Goal: Information Seeking & Learning: Learn about a topic

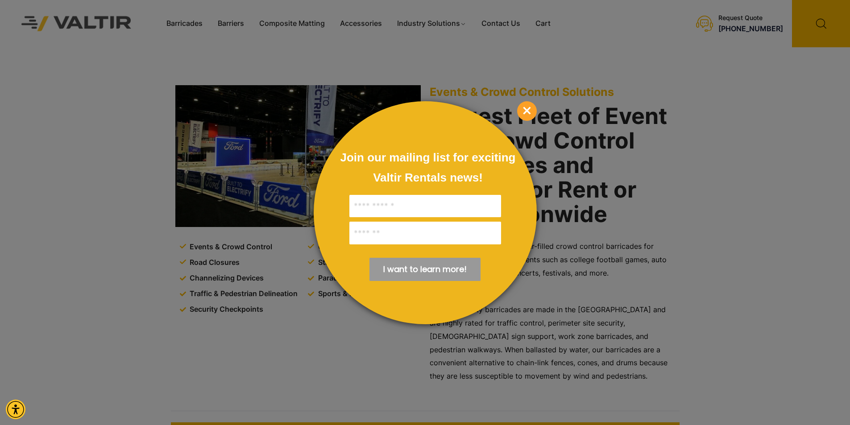
click at [531, 108] on span "×" at bounding box center [527, 111] width 20 height 20
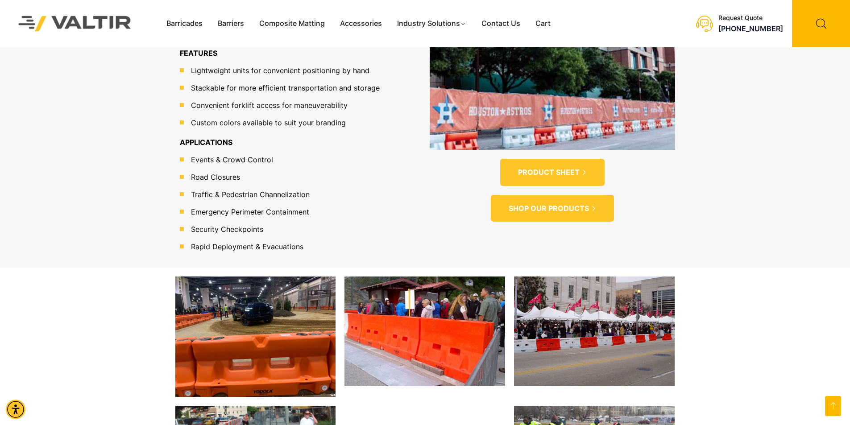
scroll to position [712, 0]
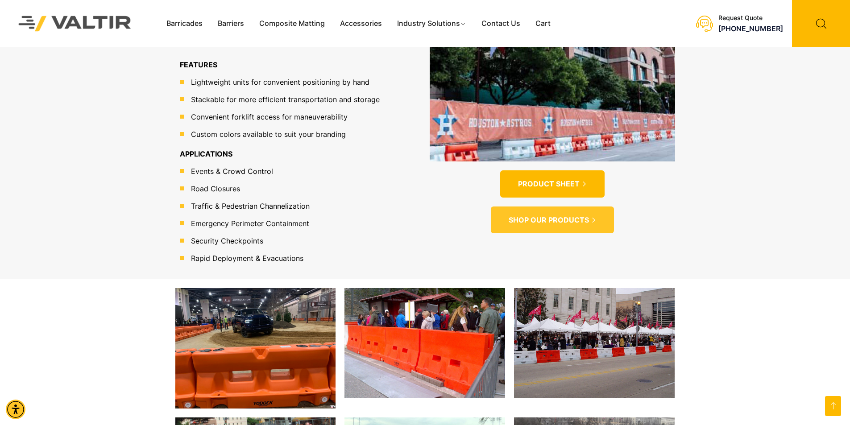
click at [538, 179] on span "PRODUCT SHEET" at bounding box center [549, 183] width 62 height 9
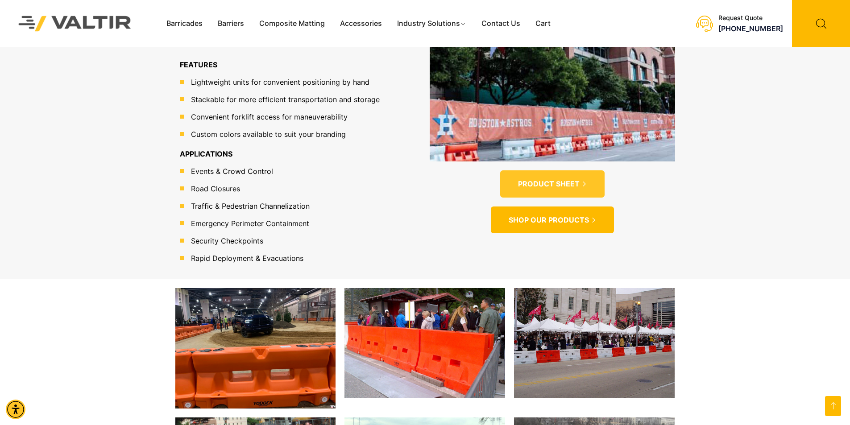
click at [546, 215] on span "SHOP OUR PRODUCTS" at bounding box center [549, 219] width 80 height 9
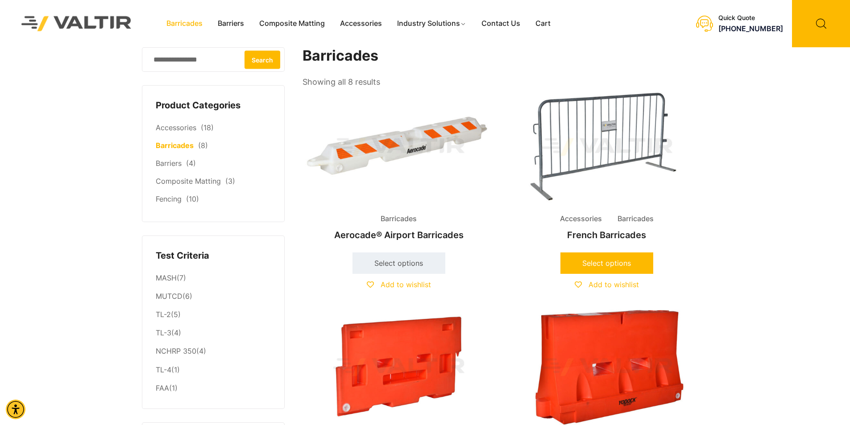
click at [606, 264] on link "Select options" at bounding box center [606, 262] width 93 height 21
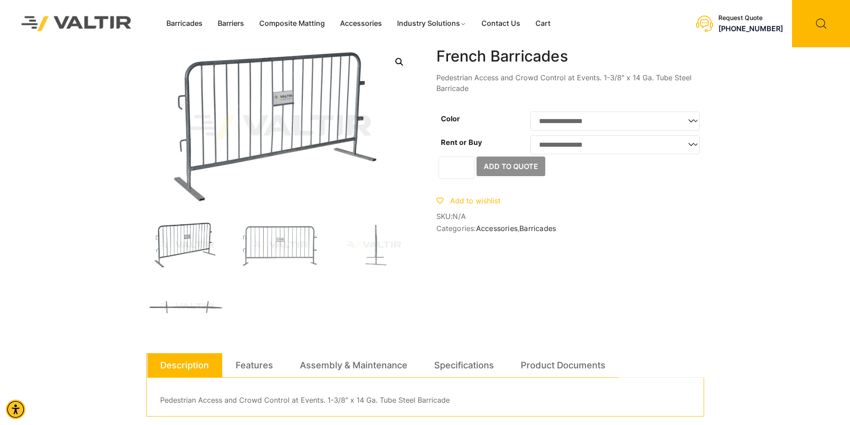
click at [691, 122] on select "**********" at bounding box center [615, 121] width 170 height 19
select select "*****"
click at [530, 112] on select "**********" at bounding box center [615, 121] width 170 height 19
click at [691, 149] on select "**********" at bounding box center [615, 144] width 170 height 19
select select "****"
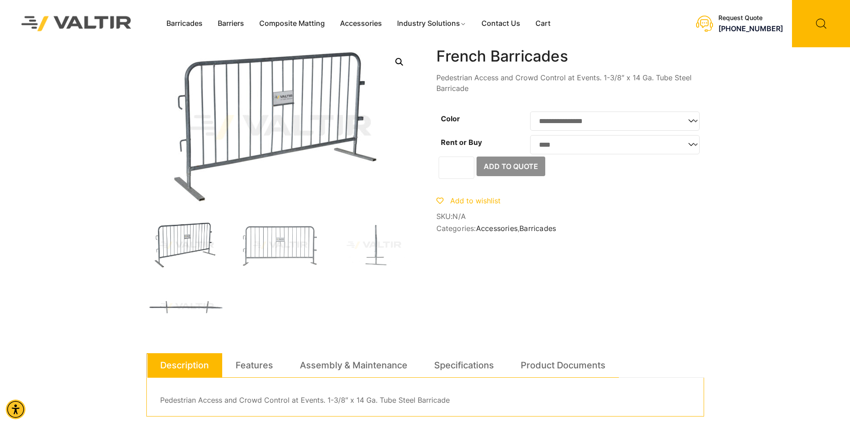
click at [530, 138] on select "**********" at bounding box center [615, 144] width 170 height 19
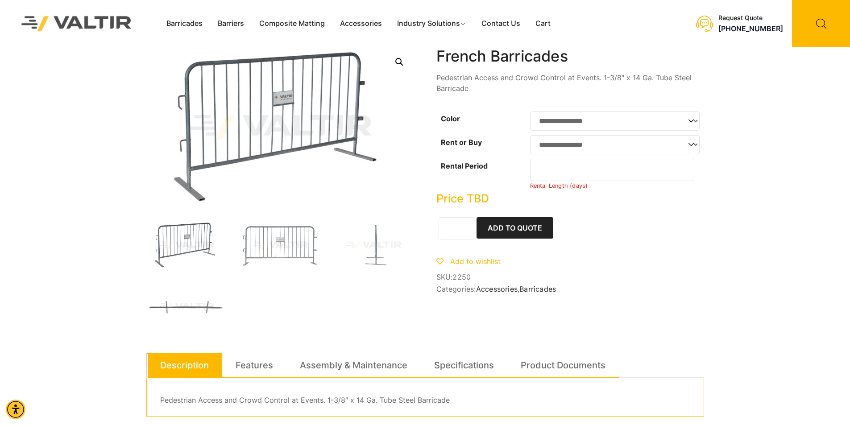
click at [684, 174] on input "*" at bounding box center [612, 170] width 165 height 22
type input "*"
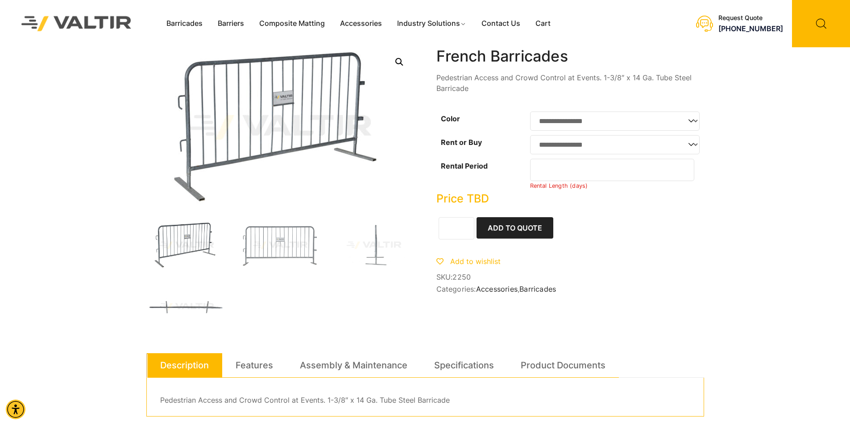
click at [684, 174] on input "*" at bounding box center [612, 170] width 165 height 22
click at [252, 366] on link "Features" at bounding box center [254, 365] width 37 height 24
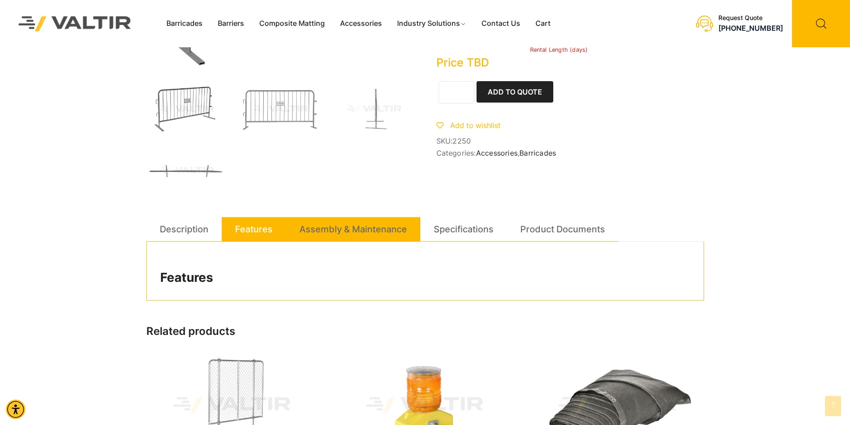
scroll to position [134, 0]
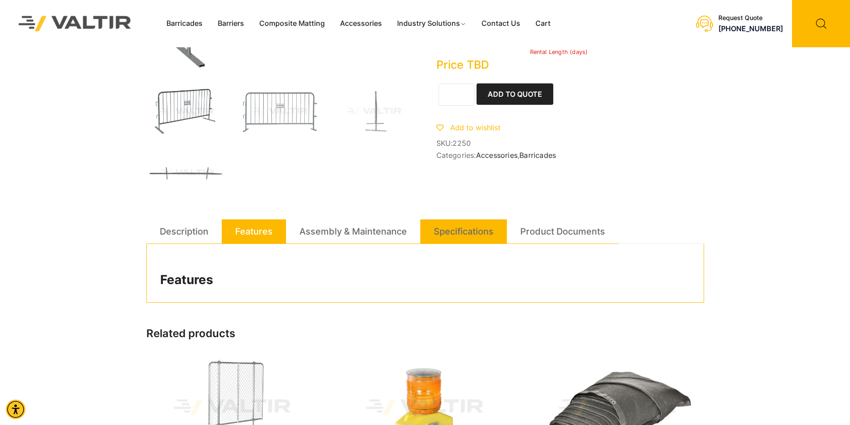
click at [491, 231] on link "Specifications" at bounding box center [464, 231] width 60 height 24
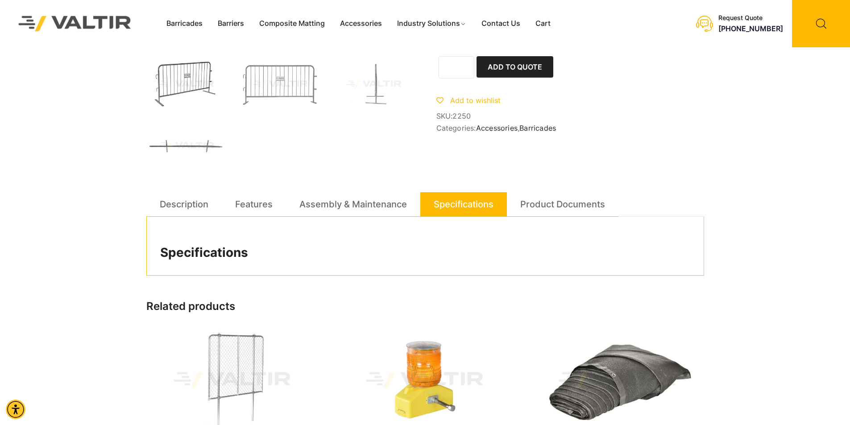
scroll to position [178, 0]
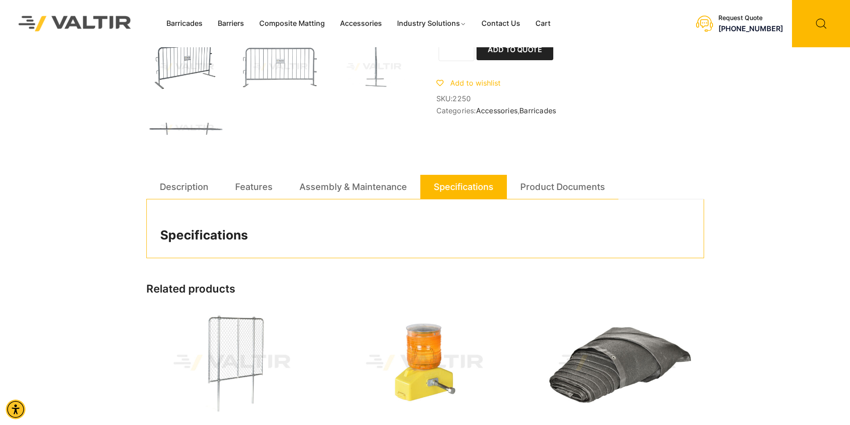
click at [452, 189] on link "Specifications" at bounding box center [464, 187] width 60 height 24
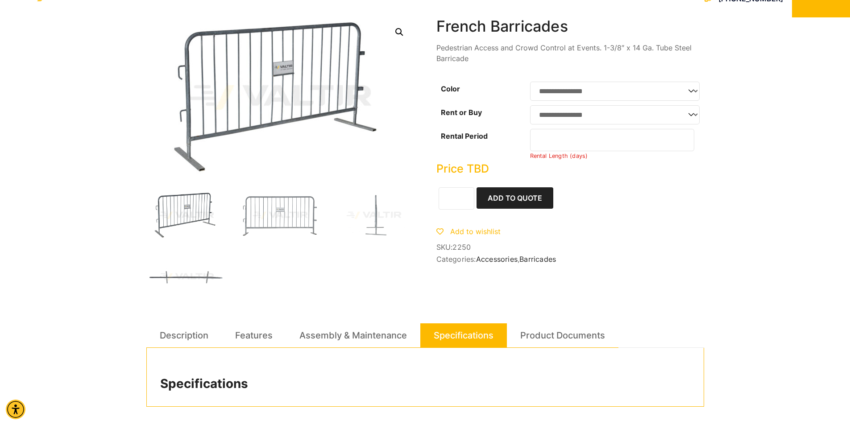
scroll to position [0, 0]
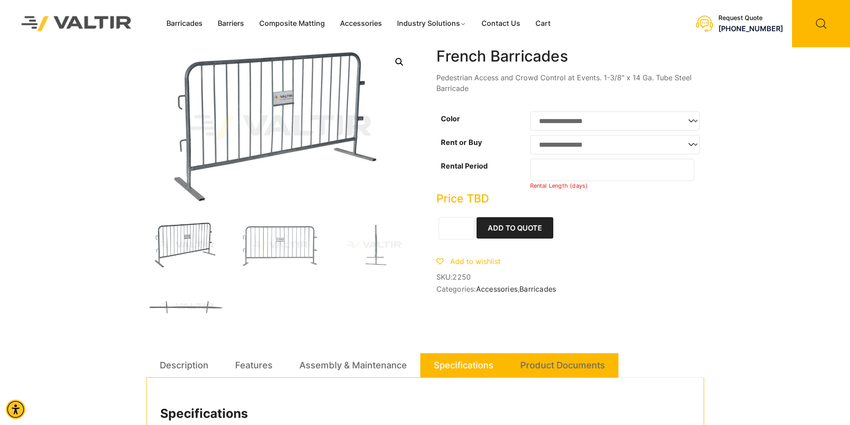
click at [555, 368] on link "Product Documents" at bounding box center [562, 365] width 85 height 24
click at [455, 367] on link "Specifications" at bounding box center [464, 365] width 60 height 24
click at [230, 22] on link "Barriers" at bounding box center [230, 23] width 41 height 13
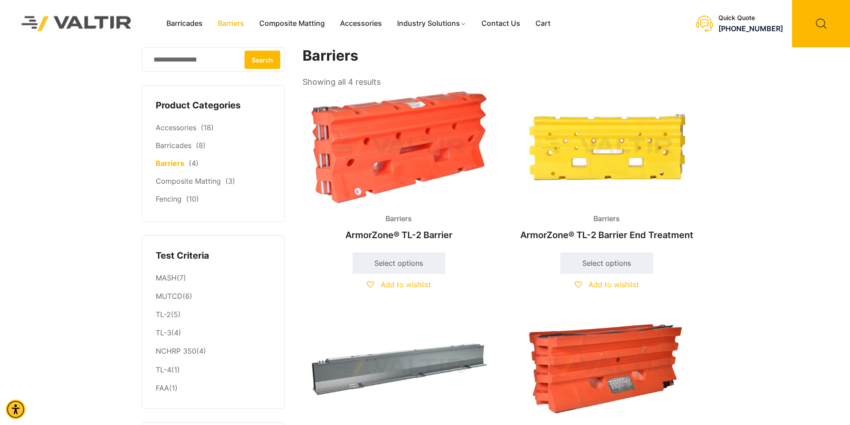
click at [229, 22] on link "Barriers" at bounding box center [230, 23] width 41 height 13
click at [188, 25] on link "Barricades" at bounding box center [184, 23] width 51 height 13
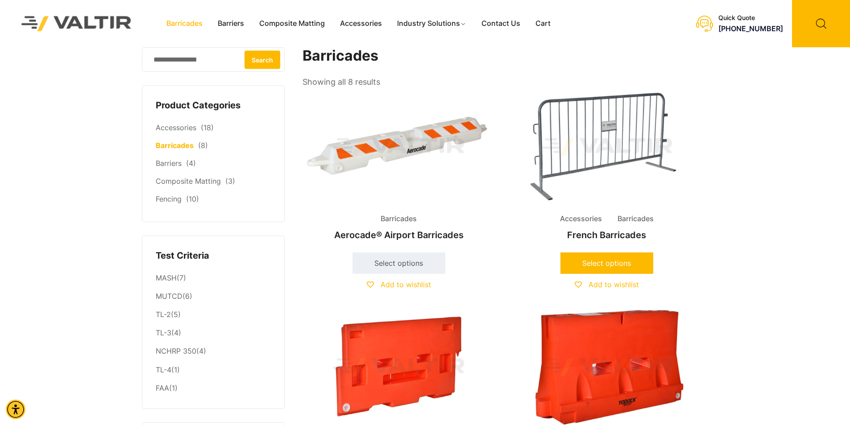
click at [617, 266] on link "Select options" at bounding box center [606, 262] width 93 height 21
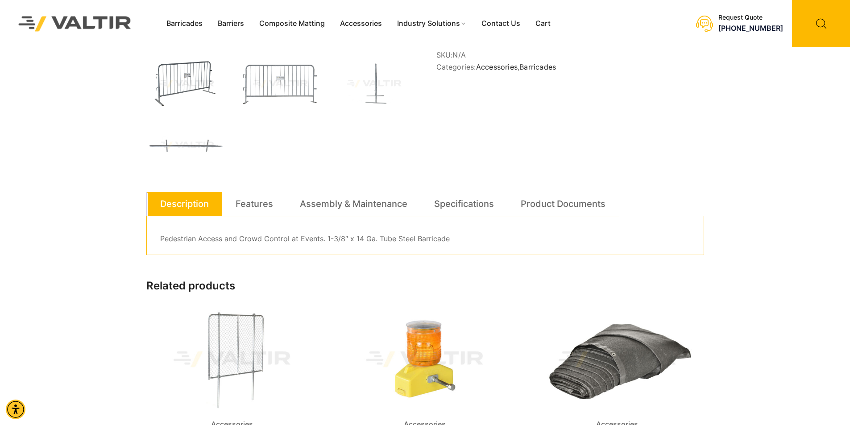
scroll to position [178, 0]
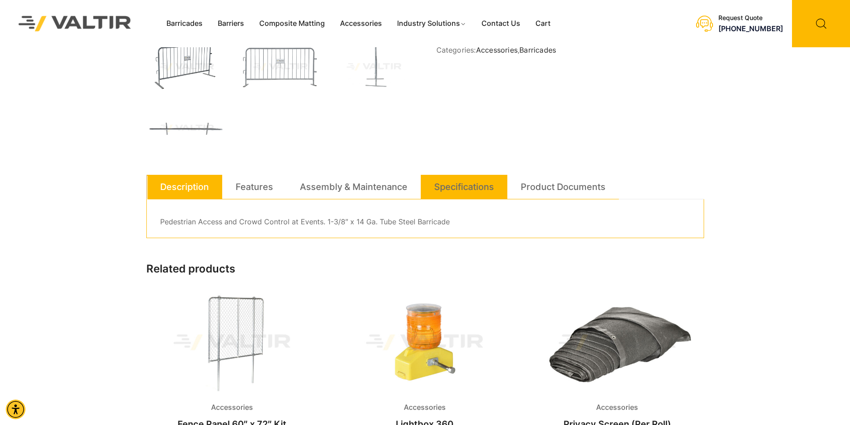
click at [468, 190] on link "Specifications" at bounding box center [464, 187] width 60 height 24
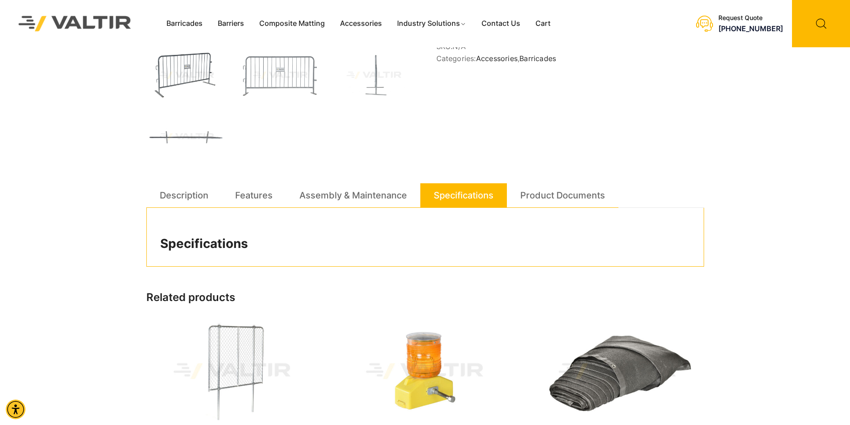
scroll to position [223, 0]
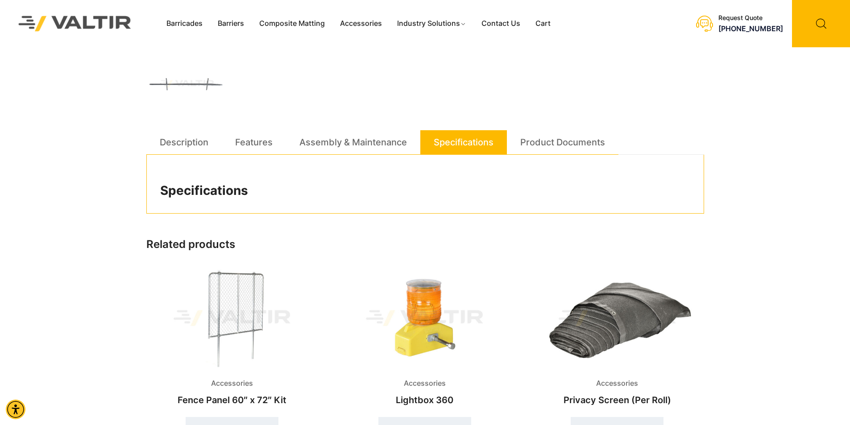
click at [266, 187] on h2 "Specifications" at bounding box center [425, 190] width 530 height 15
click at [223, 196] on h2 "Specifications" at bounding box center [425, 190] width 530 height 15
click at [225, 205] on div "Specifications" at bounding box center [425, 184] width 558 height 59
drag, startPoint x: 231, startPoint y: 211, endPoint x: 249, endPoint y: 212, distance: 18.7
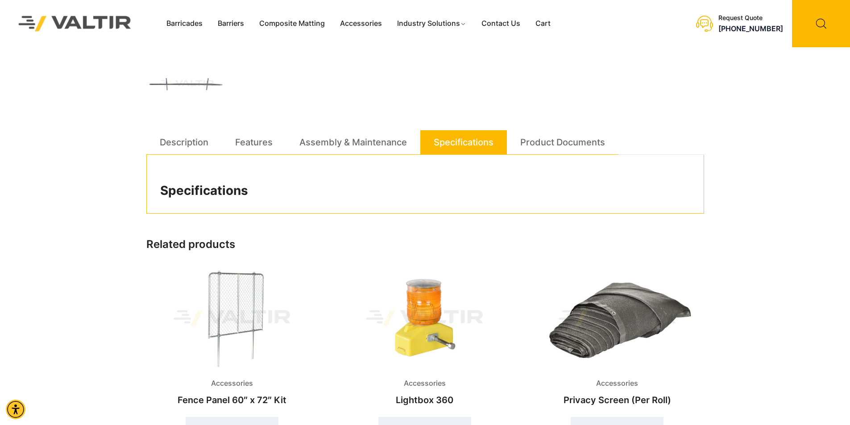
click at [233, 212] on div "Specifications" at bounding box center [425, 184] width 558 height 59
click at [699, 181] on div "Specifications" at bounding box center [425, 184] width 558 height 59
click at [697, 180] on div "Specifications" at bounding box center [425, 184] width 558 height 59
click at [178, 147] on link "Description" at bounding box center [184, 142] width 49 height 24
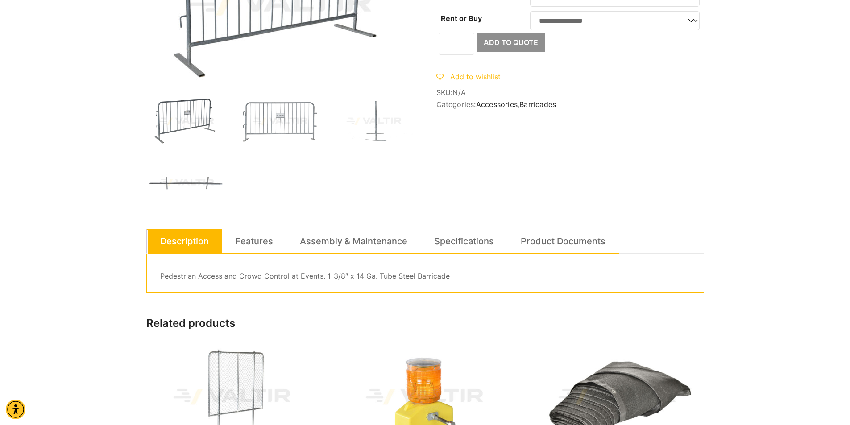
scroll to position [0, 0]
